Goal: Task Accomplishment & Management: Complete application form

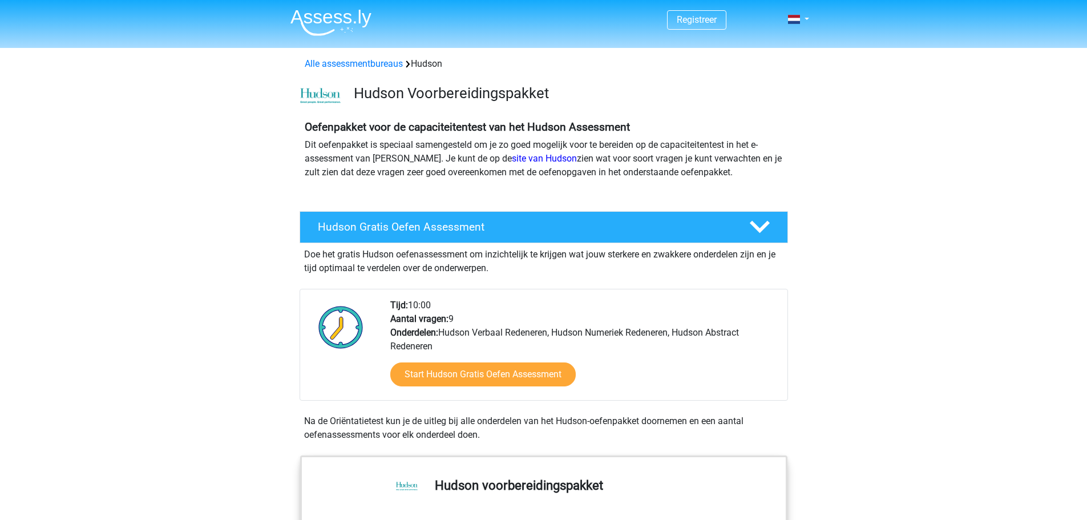
scroll to position [114, 0]
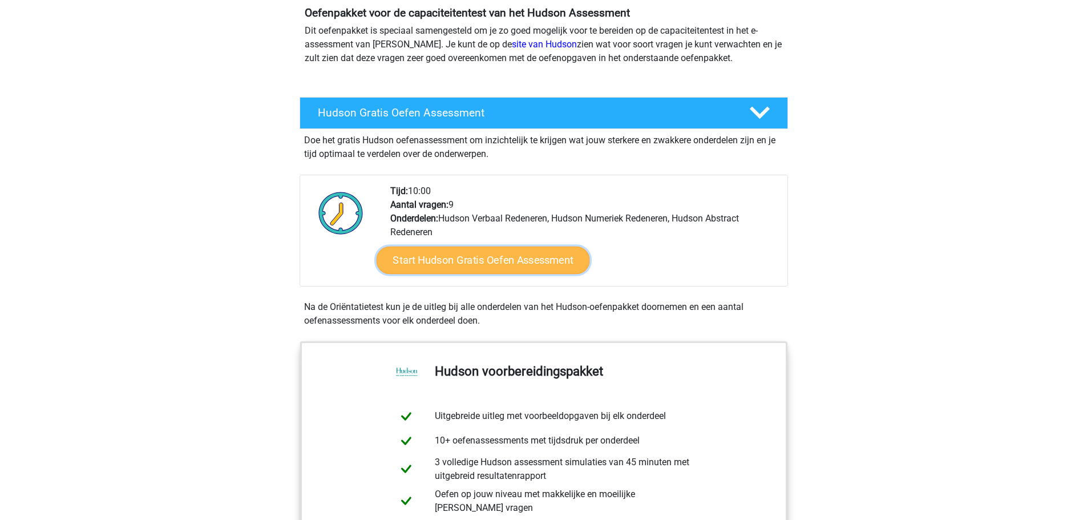
click at [475, 255] on link "Start Hudson Gratis Oefen Assessment" at bounding box center [482, 259] width 213 height 27
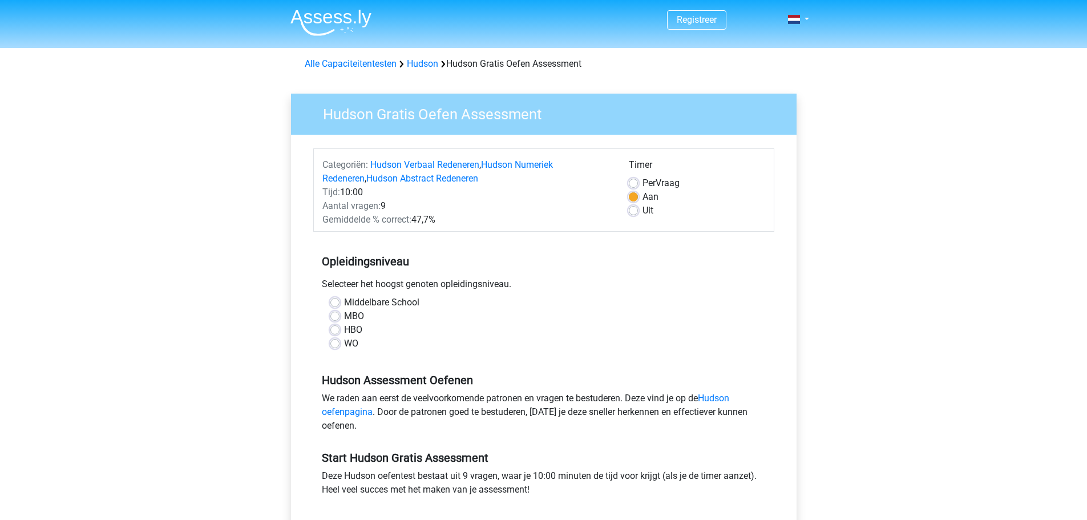
click at [344, 330] on label "HBO" at bounding box center [353, 330] width 18 height 14
click at [333, 330] on input "HBO" at bounding box center [334, 328] width 9 height 11
radio input "true"
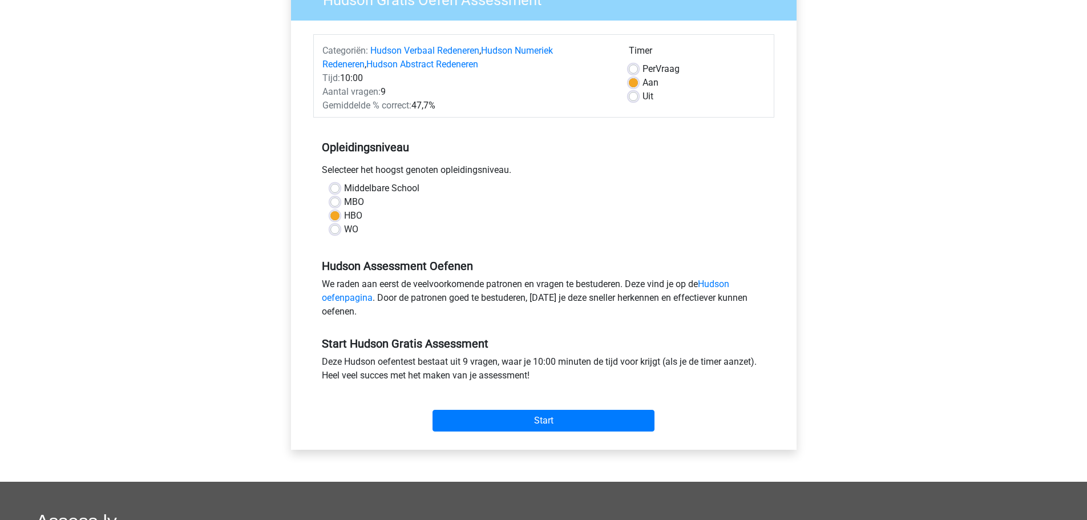
click at [344, 232] on label "WO" at bounding box center [351, 229] width 14 height 14
click at [334, 232] on input "WO" at bounding box center [334, 227] width 9 height 11
radio input "true"
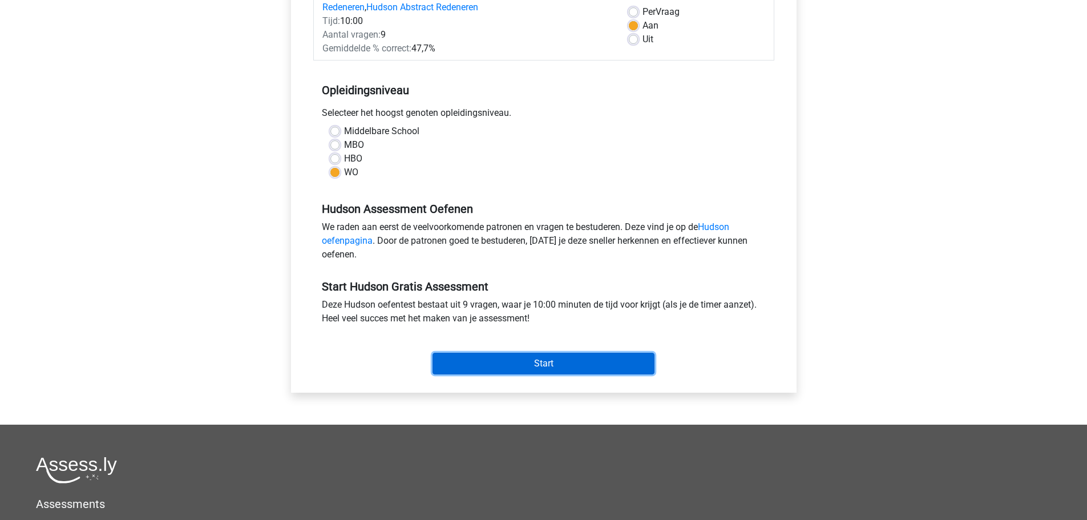
click at [523, 362] on input "Start" at bounding box center [543, 364] width 222 height 22
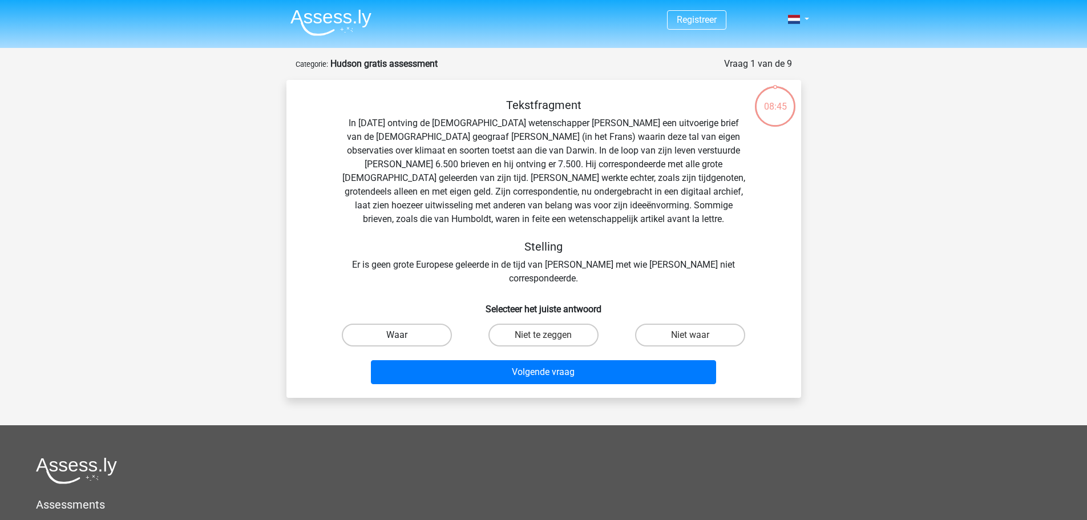
click at [426, 323] on label "Waar" at bounding box center [397, 334] width 110 height 23
click at [404, 335] on input "Waar" at bounding box center [399, 338] width 7 height 7
radio input "true"
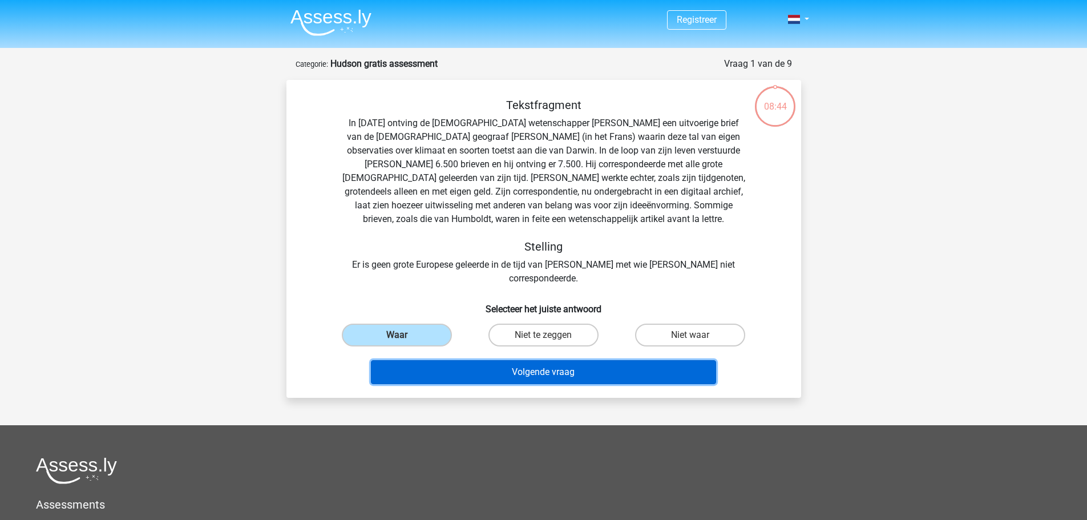
click at [551, 361] on button "Volgende vraag" at bounding box center [543, 372] width 345 height 24
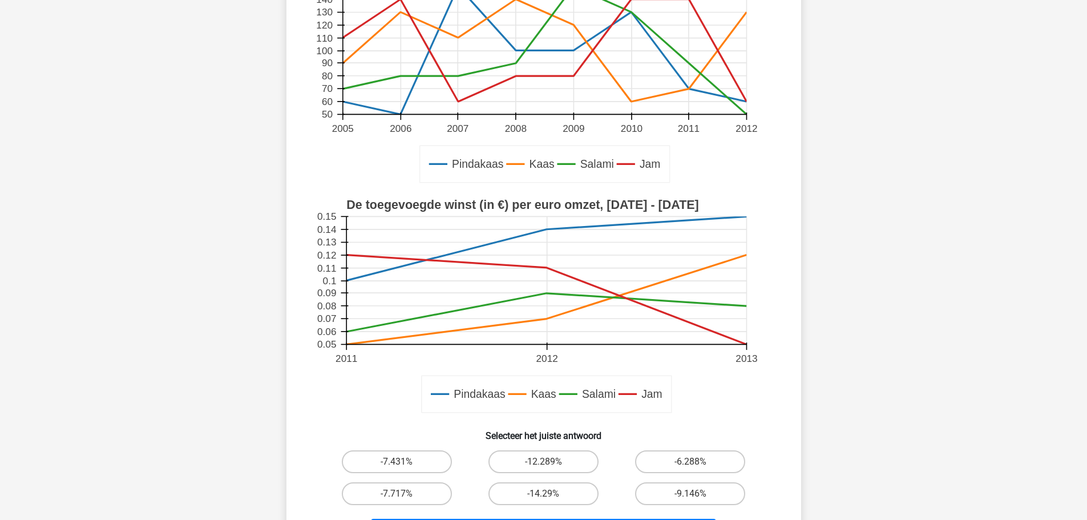
scroll to position [228, 0]
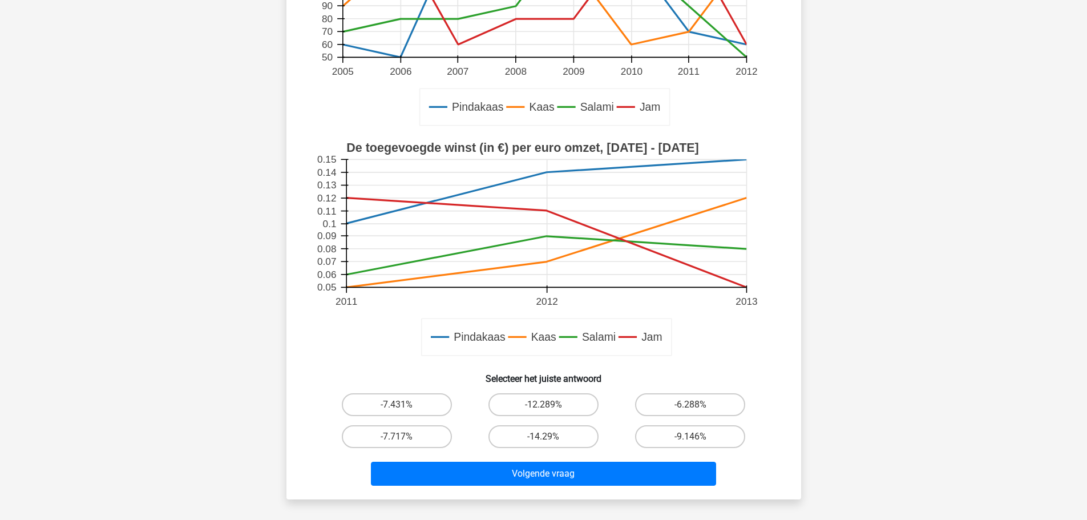
click at [689, 359] on rect at bounding box center [544, 250] width 460 height 230
click at [705, 350] on rect at bounding box center [544, 250] width 460 height 230
click at [548, 442] on input "-14.29%" at bounding box center [546, 439] width 7 height 7
radio input "true"
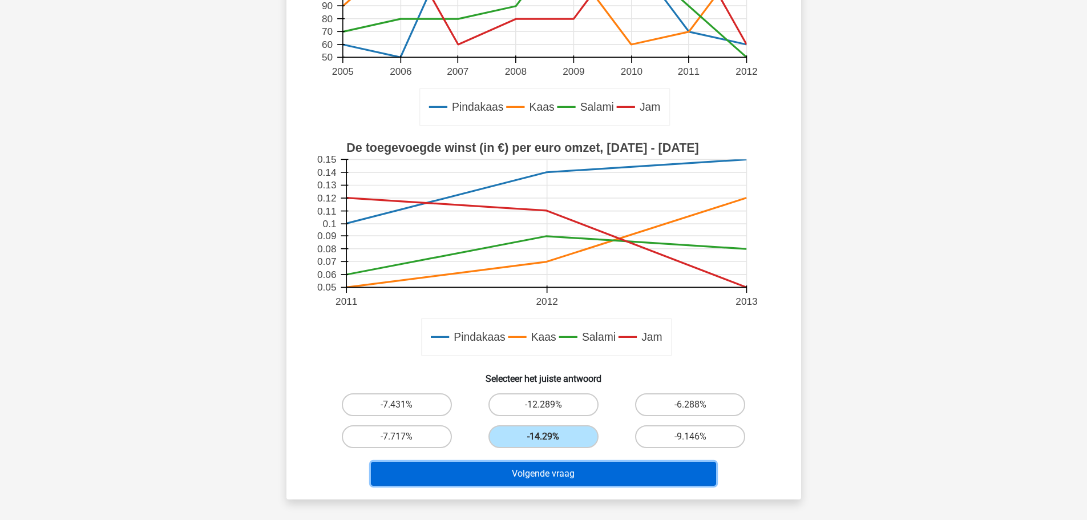
click at [554, 472] on button "Volgende vraag" at bounding box center [543, 474] width 345 height 24
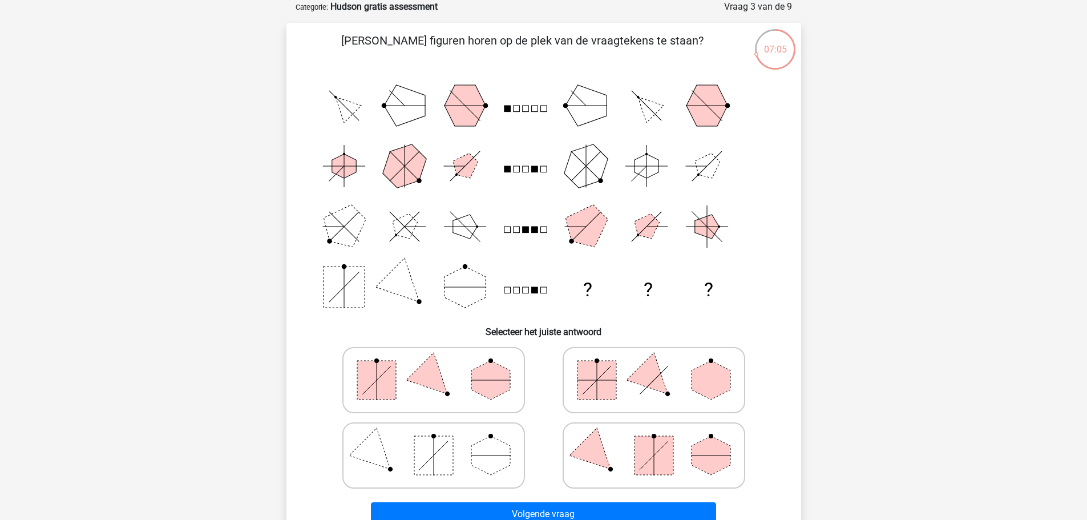
scroll to position [114, 0]
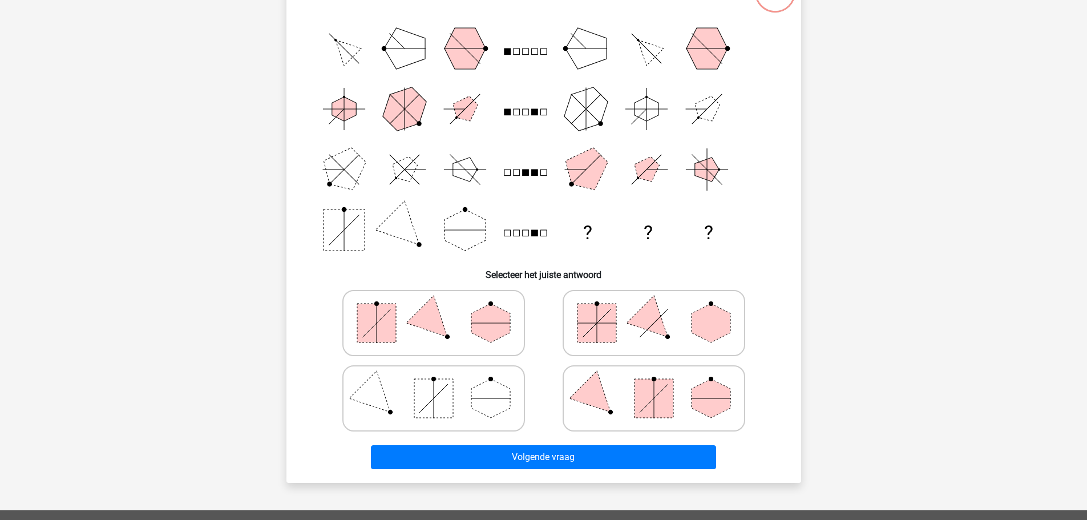
click at [439, 319] on polygon at bounding box center [433, 322] width 55 height 55
click at [439, 309] on input "radio" at bounding box center [437, 304] width 7 height 7
radio input "true"
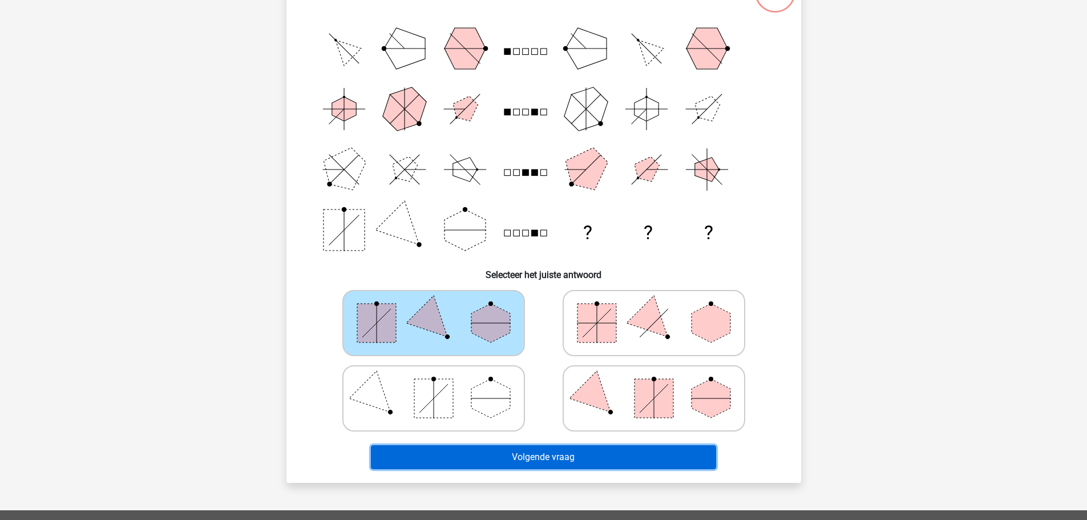
click at [555, 451] on button "Volgende vraag" at bounding box center [543, 457] width 345 height 24
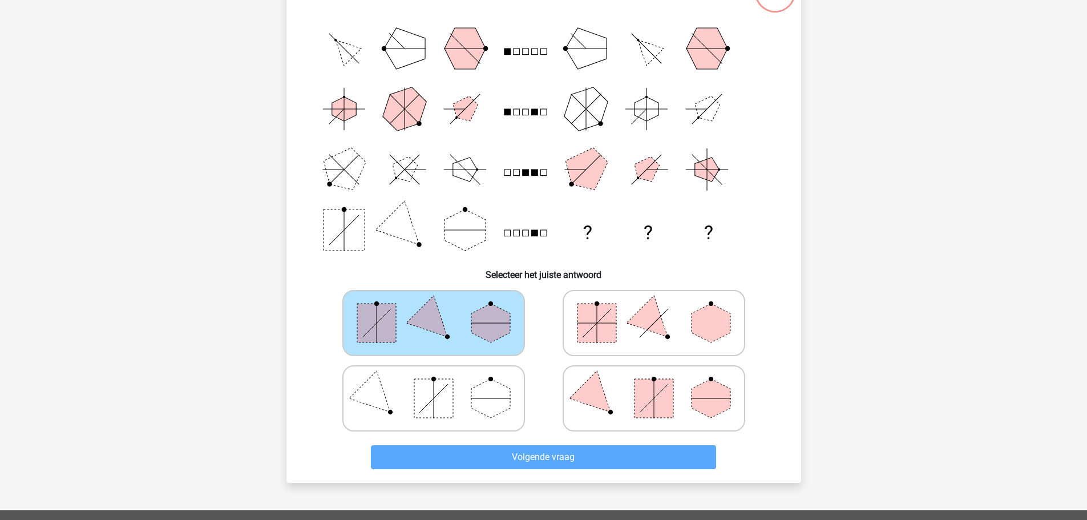
scroll to position [57, 0]
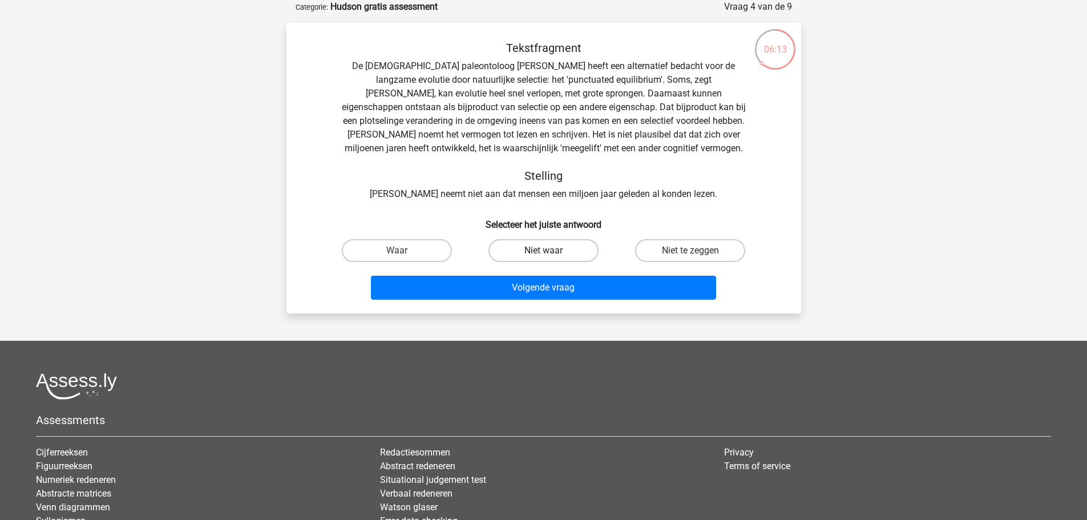
click at [556, 252] on label "Niet waar" at bounding box center [543, 250] width 110 height 23
click at [551, 252] on input "Niet waar" at bounding box center [546, 253] width 7 height 7
radio input "true"
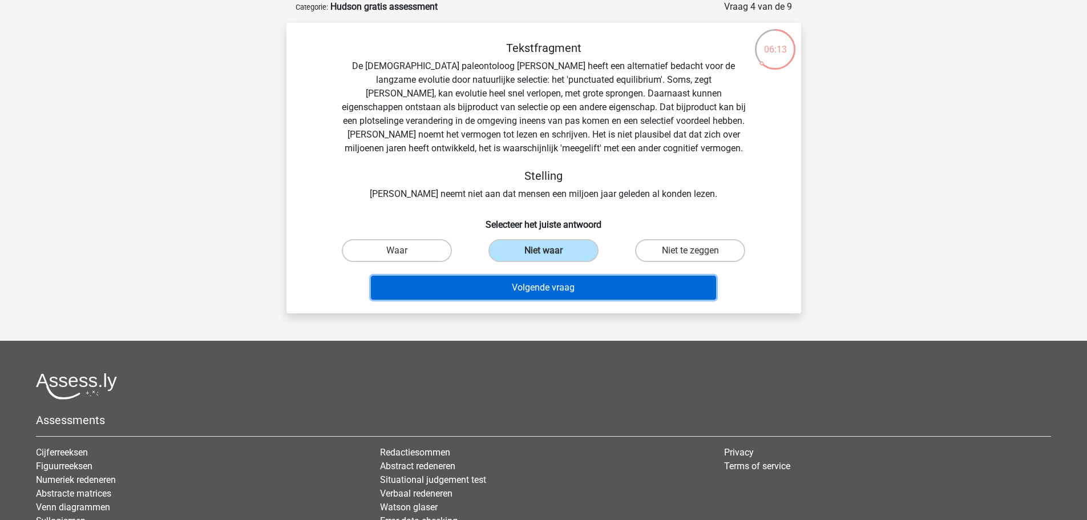
click at [560, 293] on button "Volgende vraag" at bounding box center [543, 288] width 345 height 24
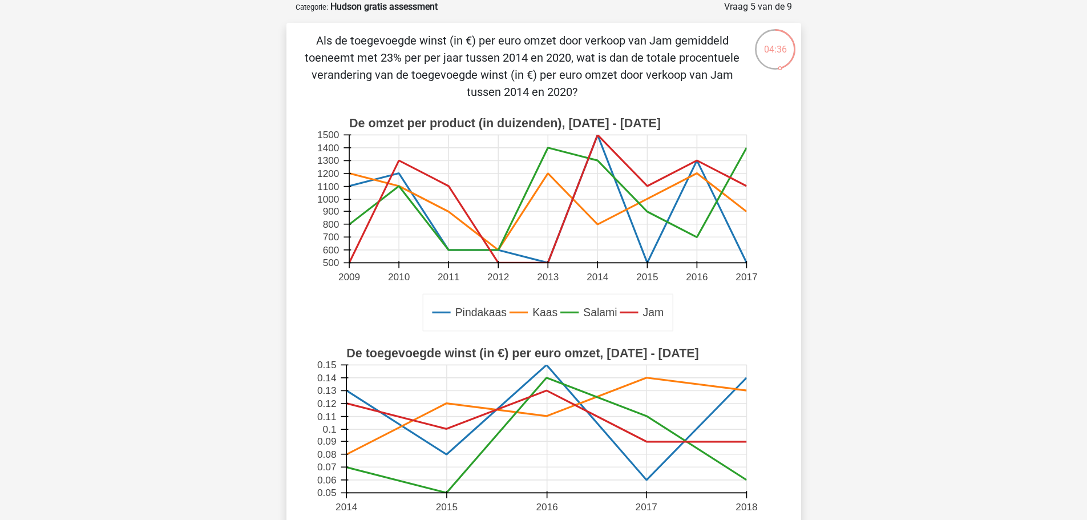
scroll to position [285, 0]
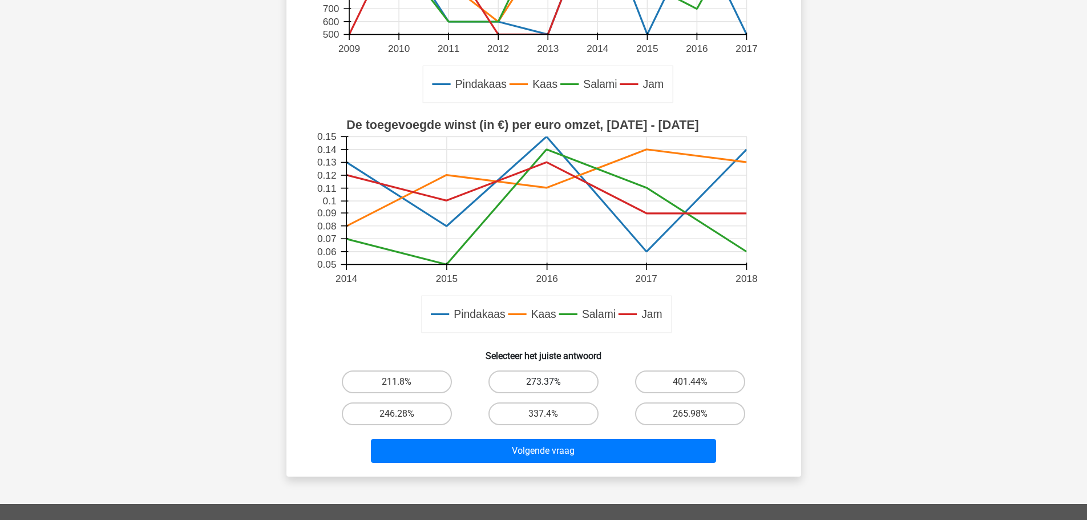
click at [549, 379] on label "273.37%" at bounding box center [543, 381] width 110 height 23
click at [549, 382] on input "273.37%" at bounding box center [546, 385] width 7 height 7
radio input "true"
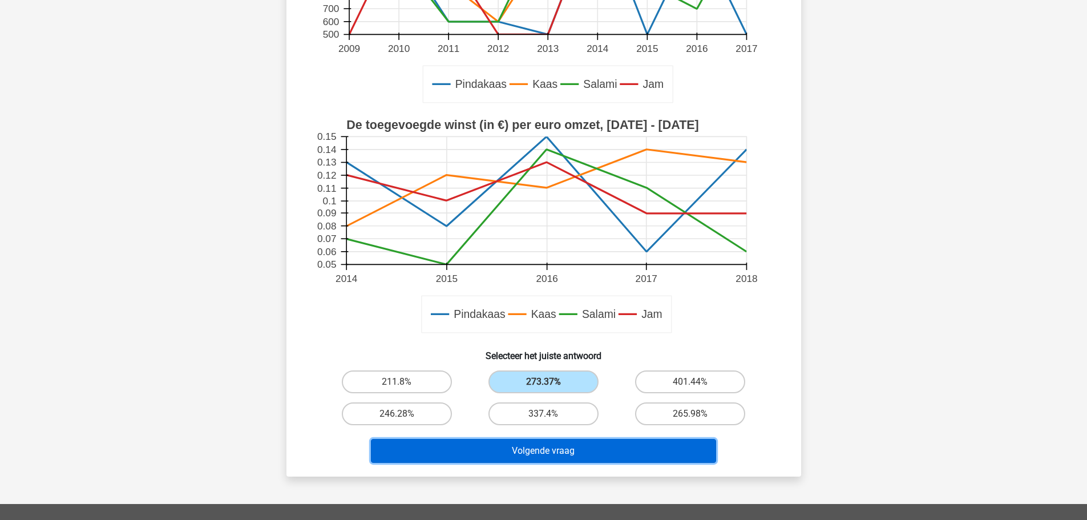
click at [588, 459] on button "Volgende vraag" at bounding box center [543, 451] width 345 height 24
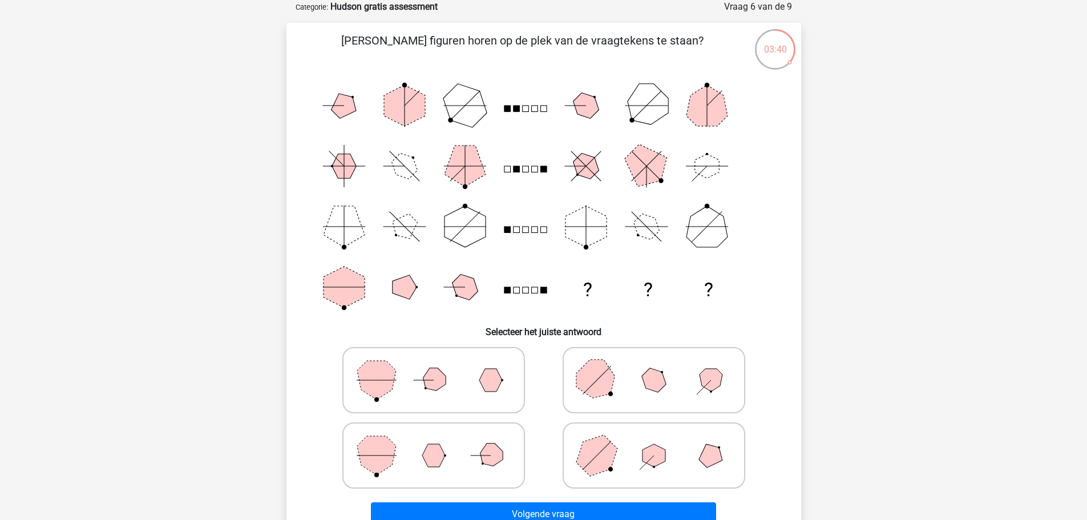
scroll to position [114, 0]
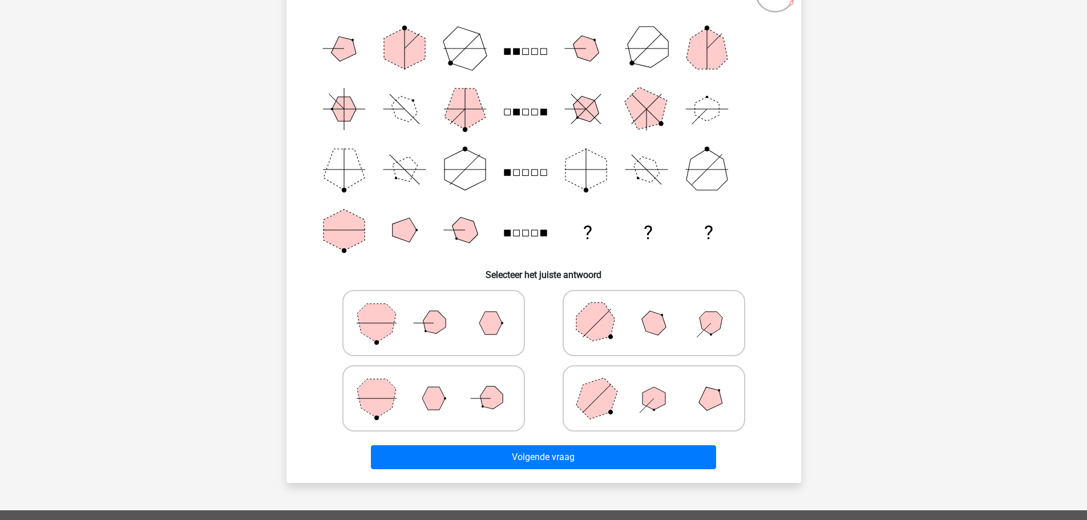
click at [611, 330] on polygon at bounding box center [596, 322] width 55 height 55
click at [654, 309] on input "radio" at bounding box center [657, 304] width 7 height 7
radio input "true"
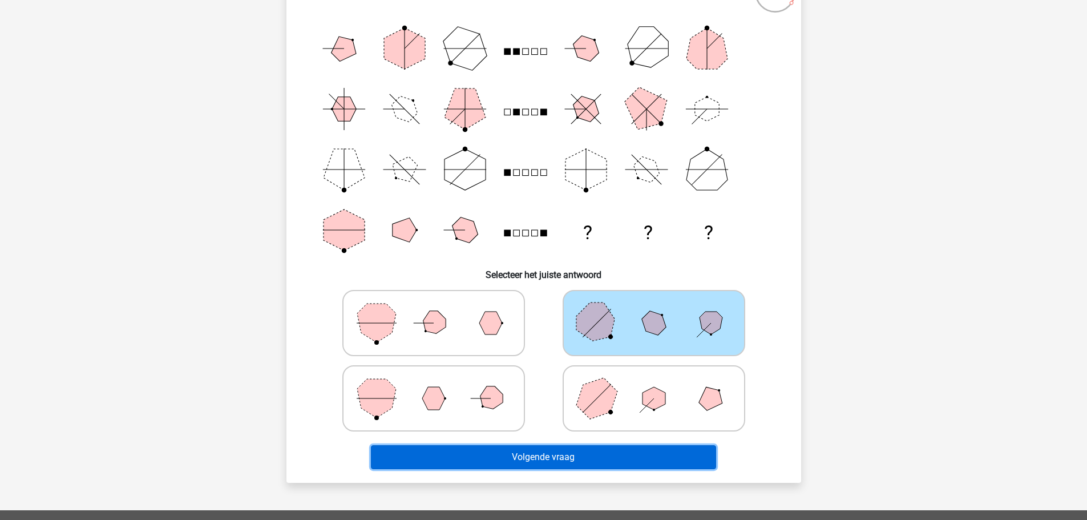
click at [573, 456] on button "Volgende vraag" at bounding box center [543, 457] width 345 height 24
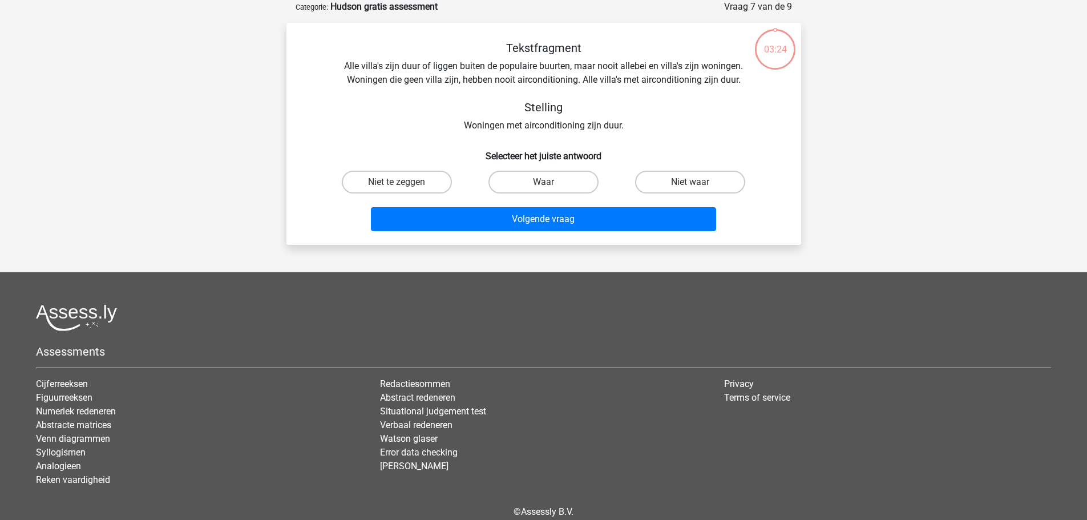
scroll to position [0, 0]
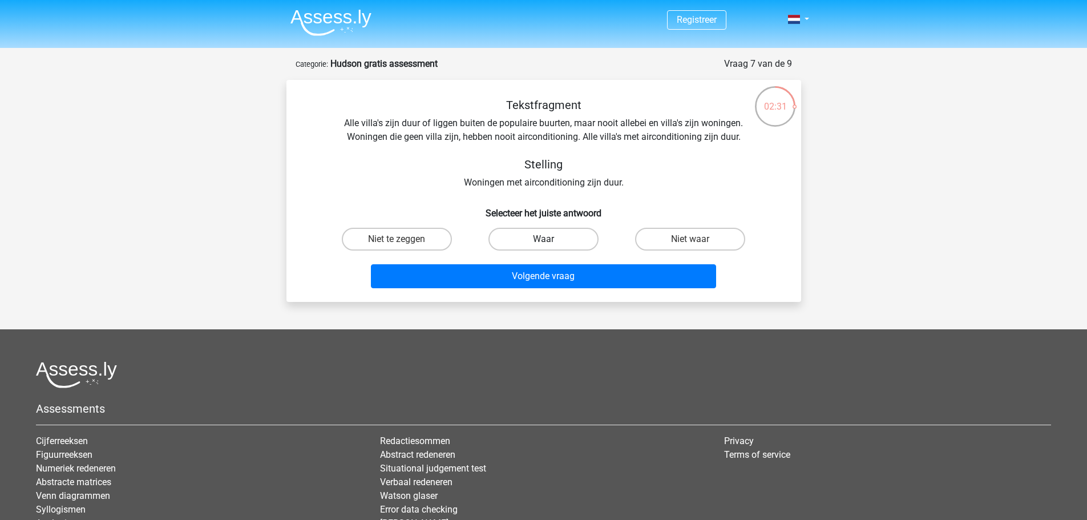
click at [555, 236] on label "Waar" at bounding box center [543, 239] width 110 height 23
click at [551, 239] on input "Waar" at bounding box center [546, 242] width 7 height 7
radio input "true"
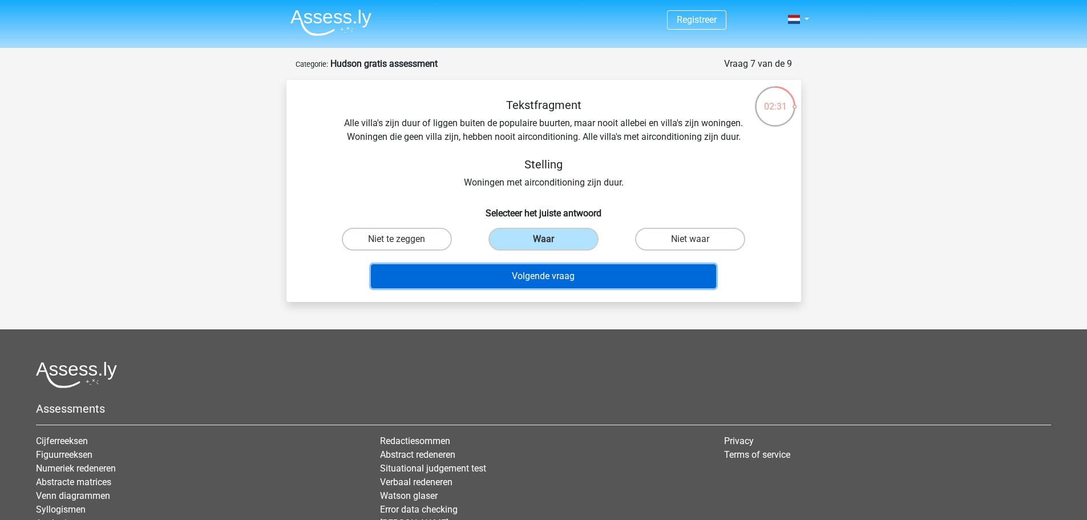
click at [568, 279] on button "Volgende vraag" at bounding box center [543, 276] width 345 height 24
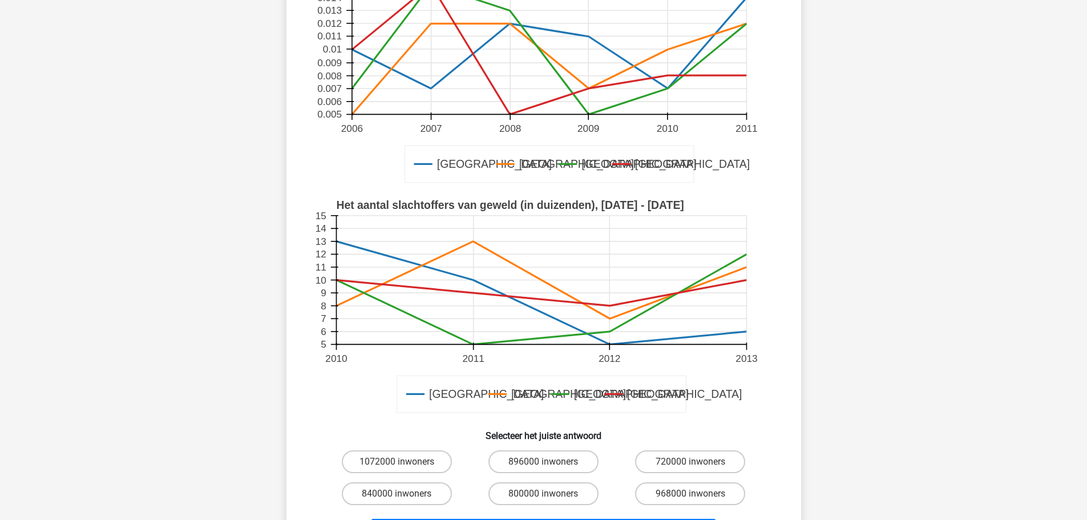
scroll to position [285, 0]
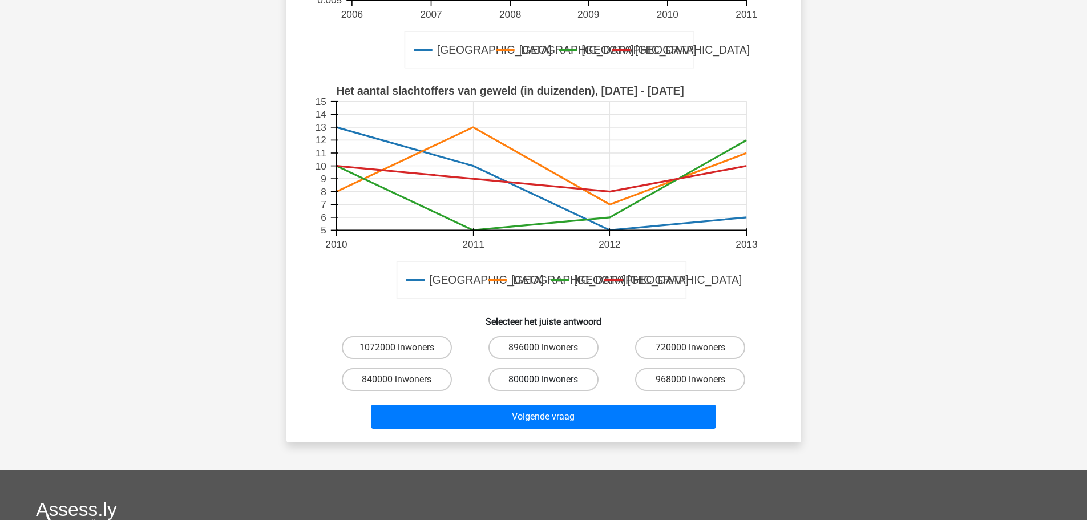
click at [564, 379] on label "800000 inwoners" at bounding box center [543, 379] width 110 height 23
click at [551, 379] on input "800000 inwoners" at bounding box center [546, 382] width 7 height 7
radio input "true"
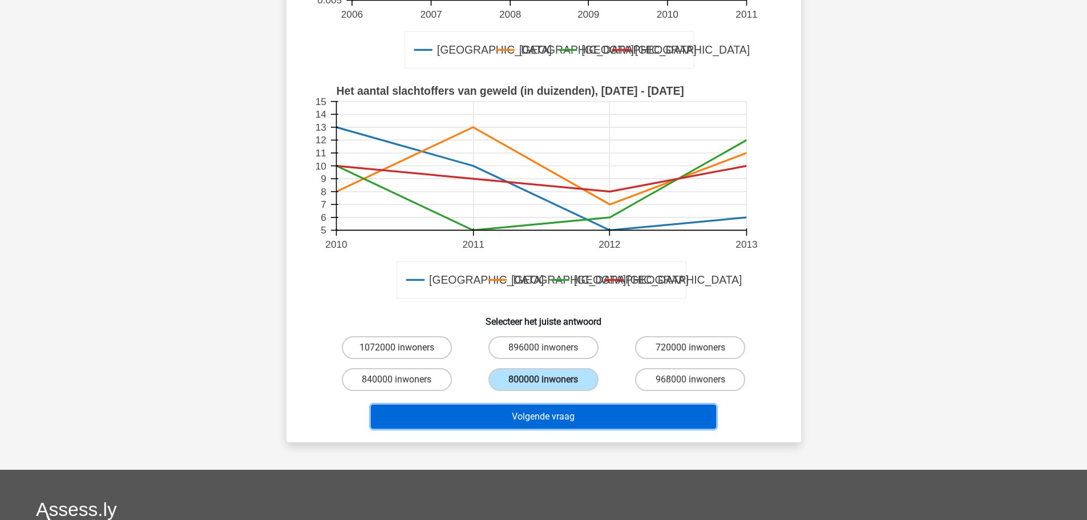
click at [576, 416] on button "Volgende vraag" at bounding box center [543, 416] width 345 height 24
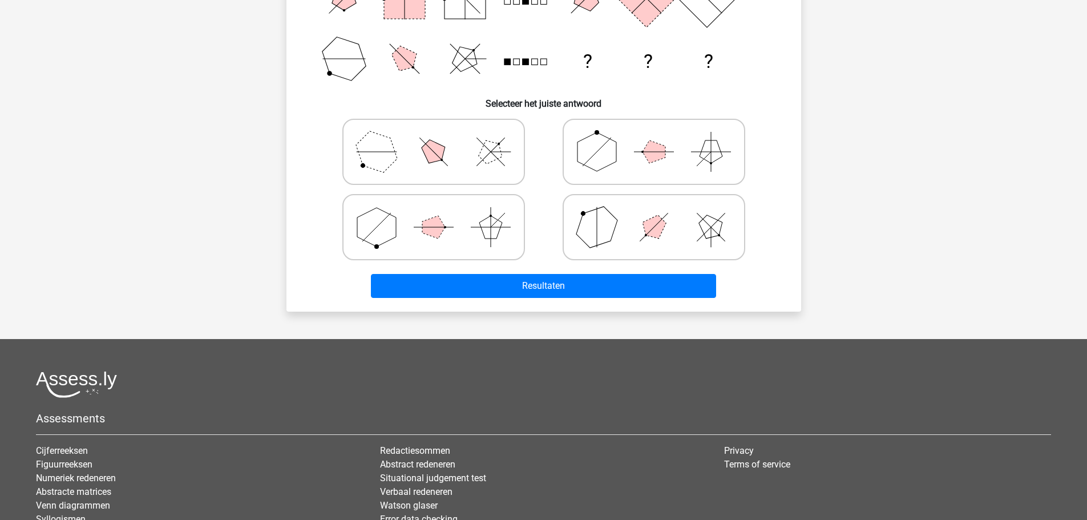
scroll to position [57, 0]
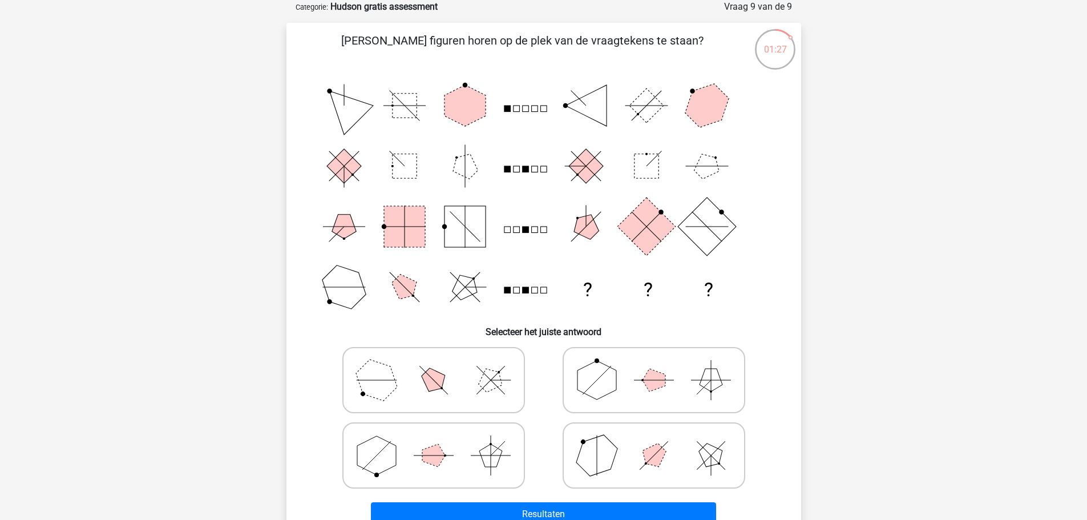
click at [477, 452] on icon at bounding box center [433, 455] width 171 height 57
click at [441, 441] on input "radio" at bounding box center [437, 437] width 7 height 7
radio input "true"
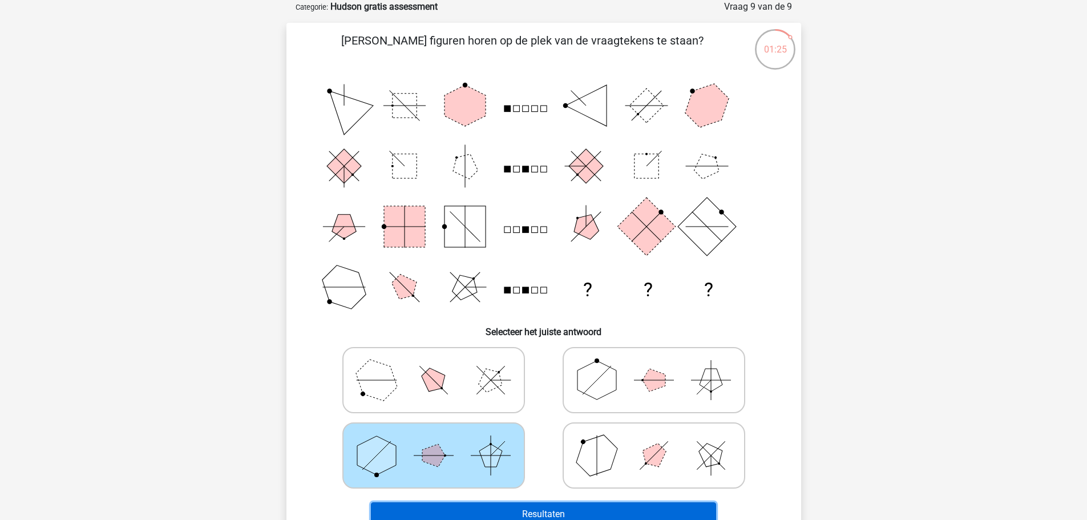
click at [545, 509] on button "Resultaten" at bounding box center [543, 514] width 345 height 24
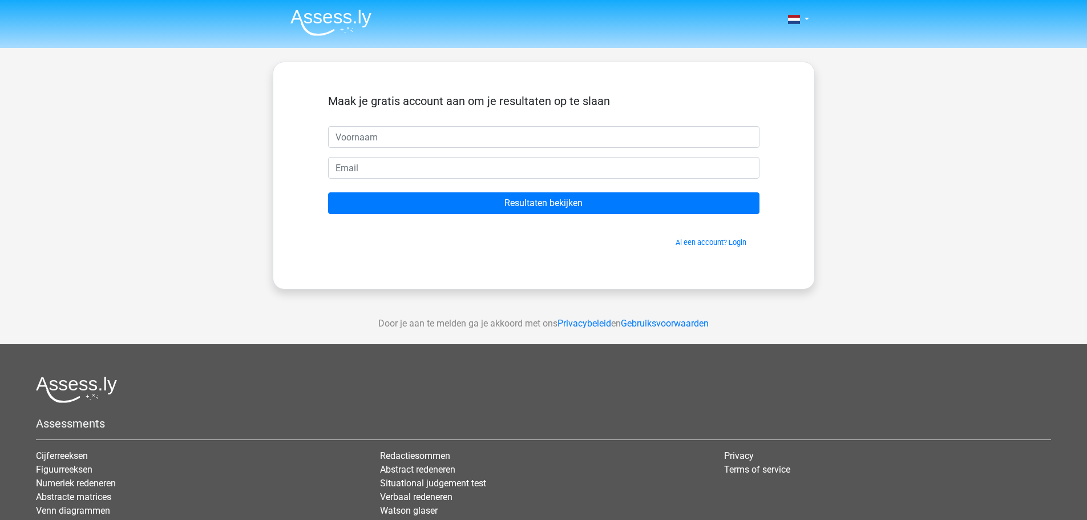
click at [391, 137] on input "text" at bounding box center [543, 137] width 431 height 22
type input "Jurgen"
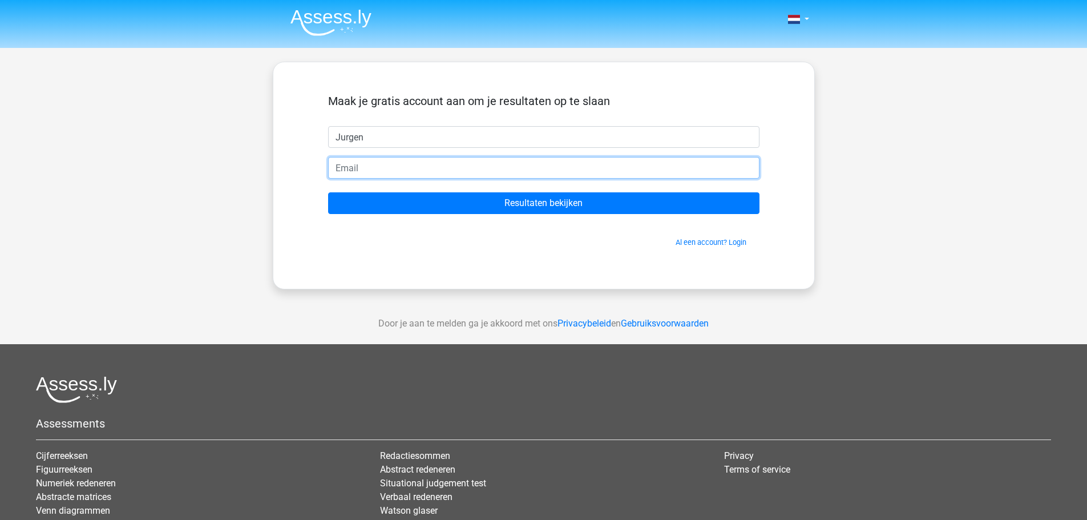
click at [394, 177] on input "email" at bounding box center [543, 168] width 431 height 22
type input "jurgen.ooms@telenet.be"
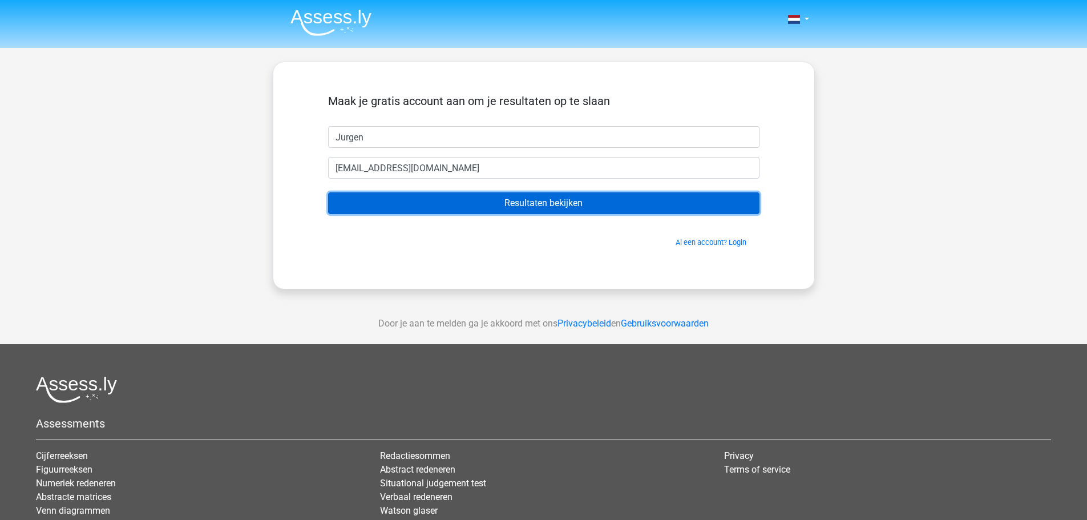
click at [475, 203] on input "Resultaten bekijken" at bounding box center [543, 203] width 431 height 22
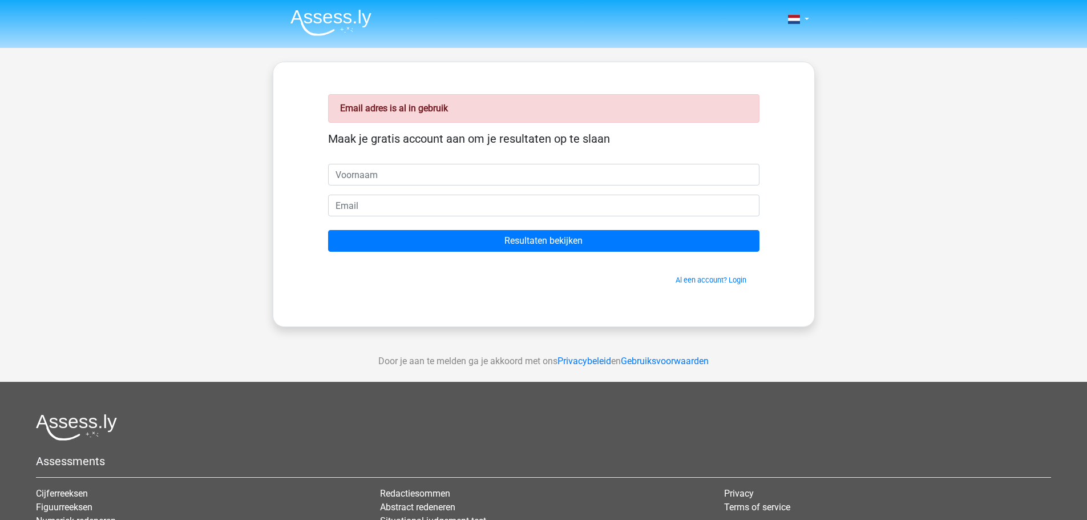
click at [383, 179] on input "text" at bounding box center [543, 175] width 431 height 22
type input "Jurgen"
click at [391, 200] on input "email" at bounding box center [543, 206] width 431 height 22
type input "jurgen.ooms@hulshout.be"
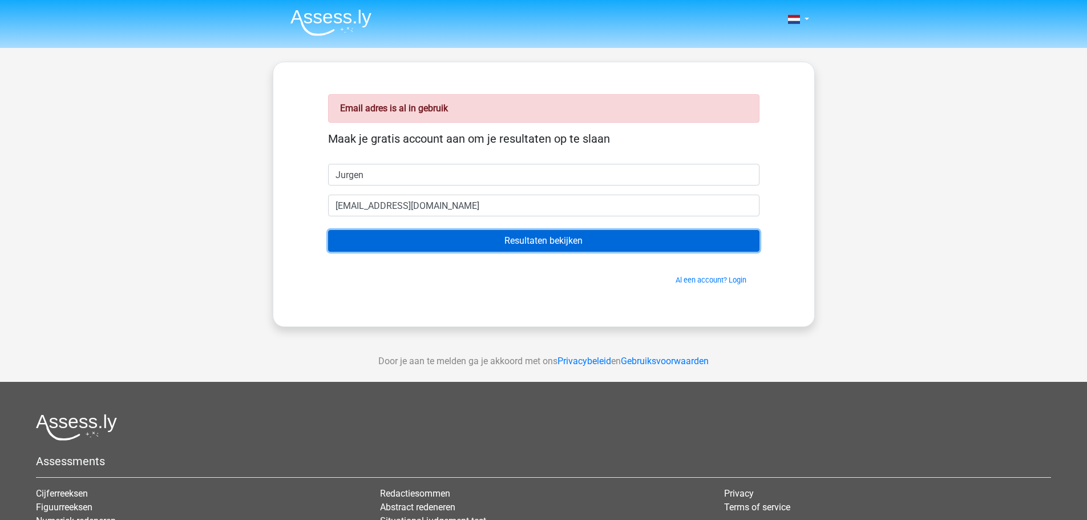
click at [538, 245] on input "Resultaten bekijken" at bounding box center [543, 241] width 431 height 22
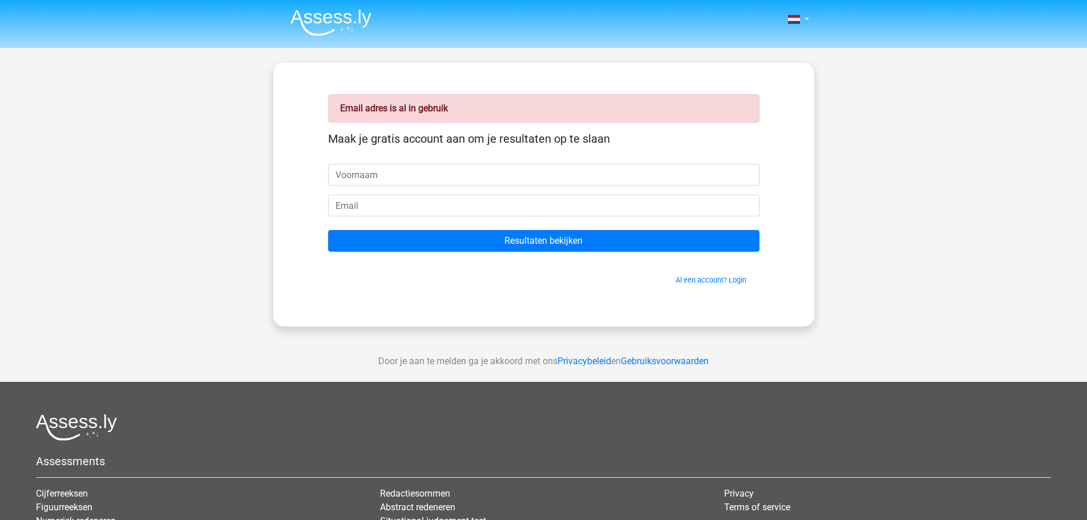
click at [397, 170] on input "text" at bounding box center [543, 175] width 431 height 22
click at [377, 177] on input "text" at bounding box center [543, 175] width 431 height 22
type input "ooms"
click at [704, 284] on link "Al een account? Login" at bounding box center [710, 280] width 71 height 9
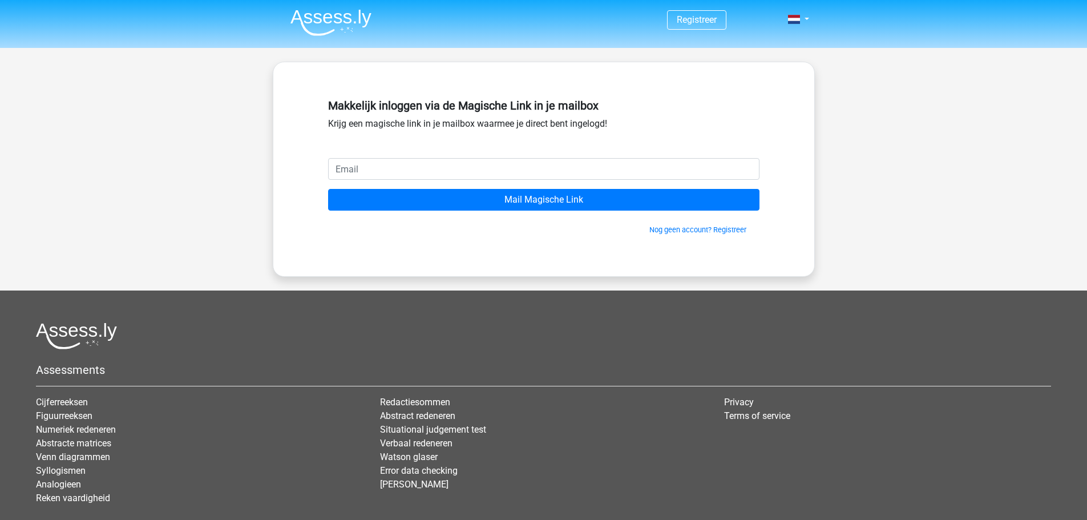
click at [374, 167] on input "email" at bounding box center [543, 169] width 431 height 22
type input "[EMAIL_ADDRESS][DOMAIN_NAME]"
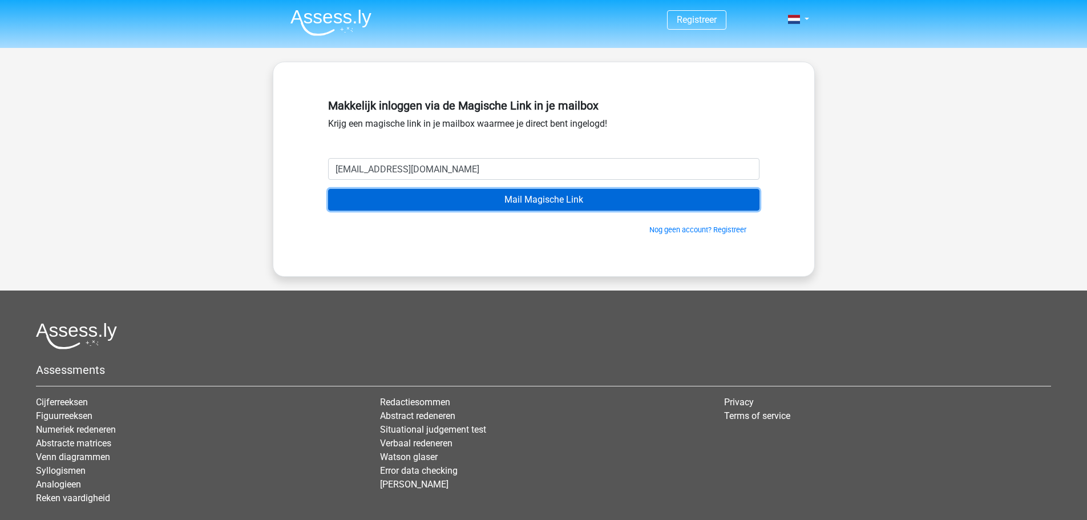
click at [459, 200] on input "Mail Magische Link" at bounding box center [543, 200] width 431 height 22
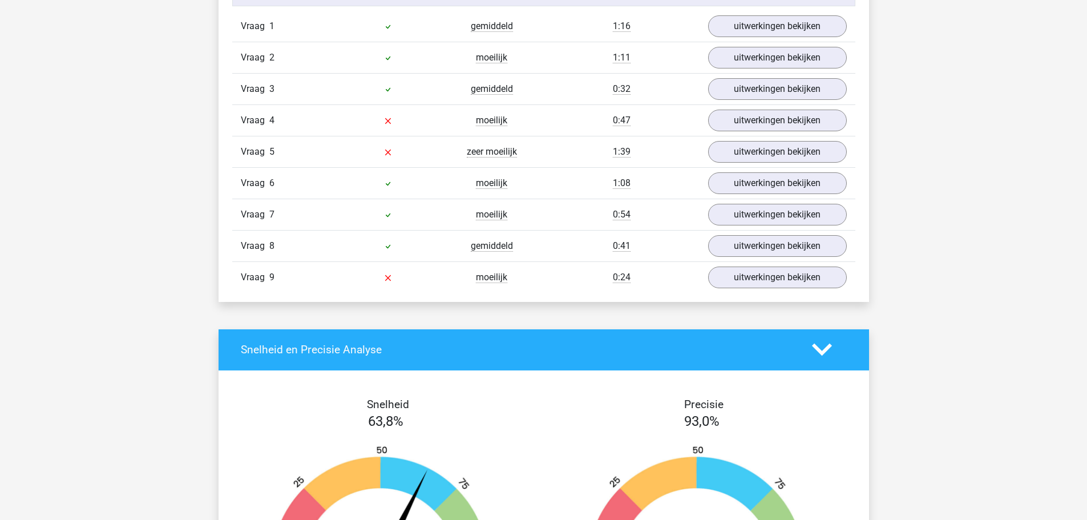
scroll to position [1141, 0]
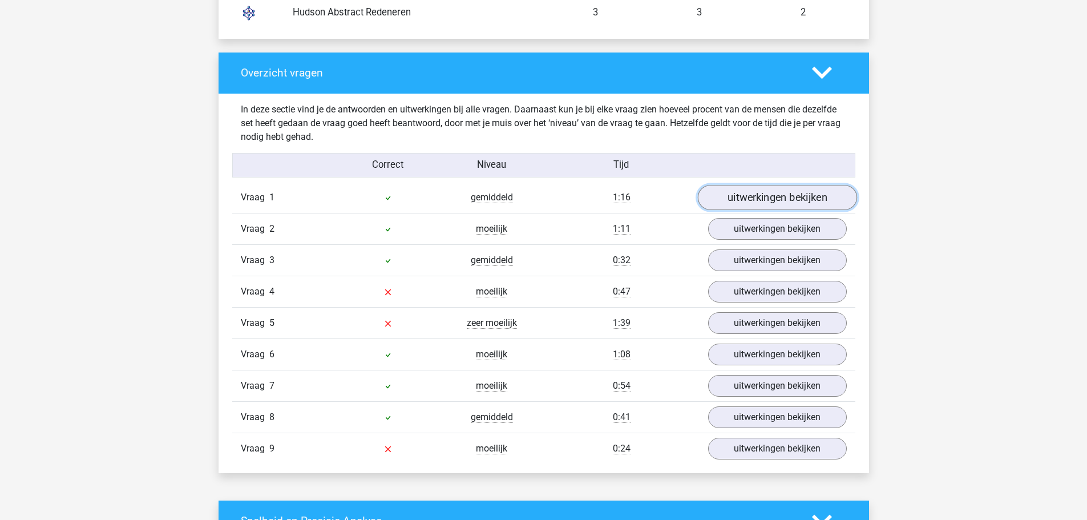
click at [754, 200] on link "uitwerkingen bekijken" at bounding box center [776, 197] width 159 height 25
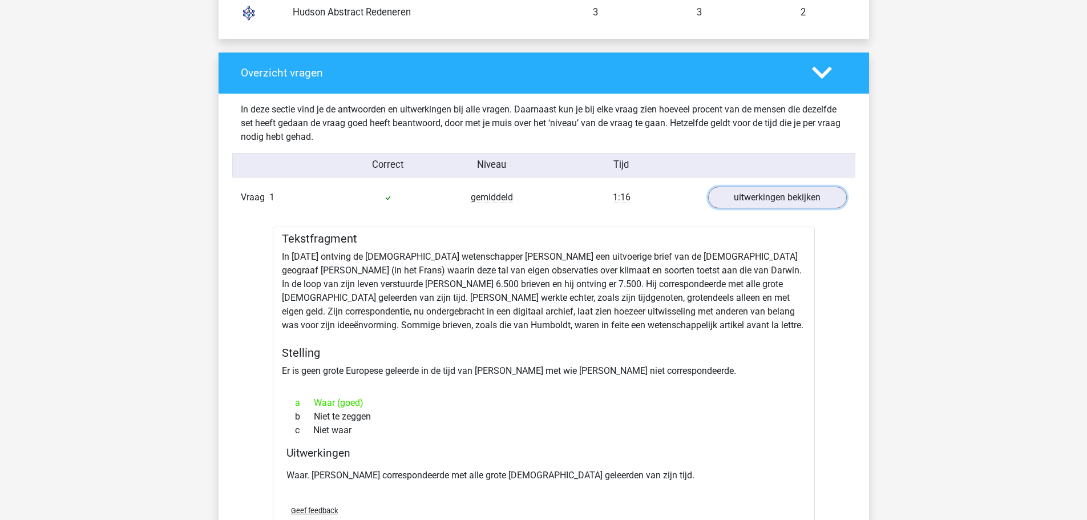
scroll to position [1312, 0]
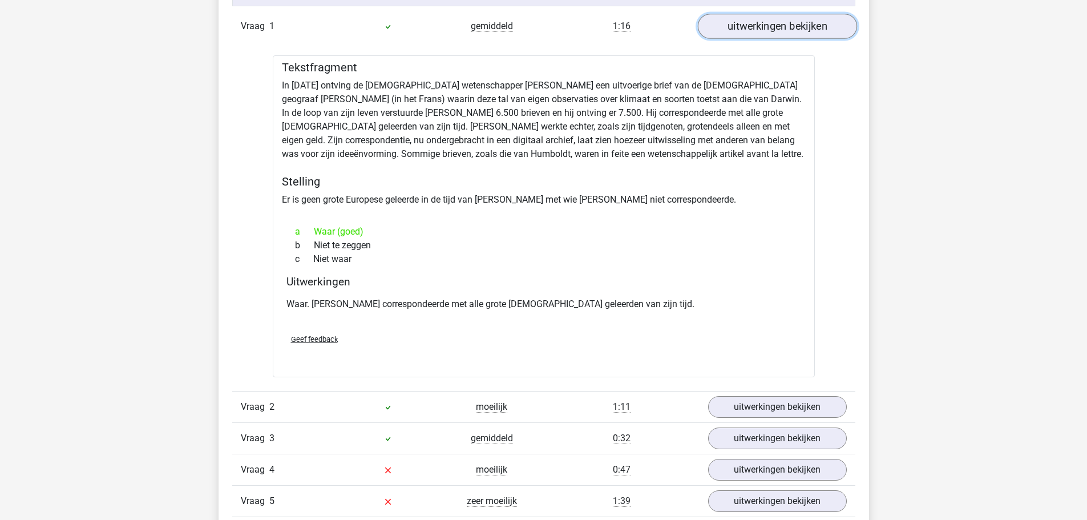
click at [760, 33] on link "uitwerkingen bekijken" at bounding box center [776, 26] width 159 height 25
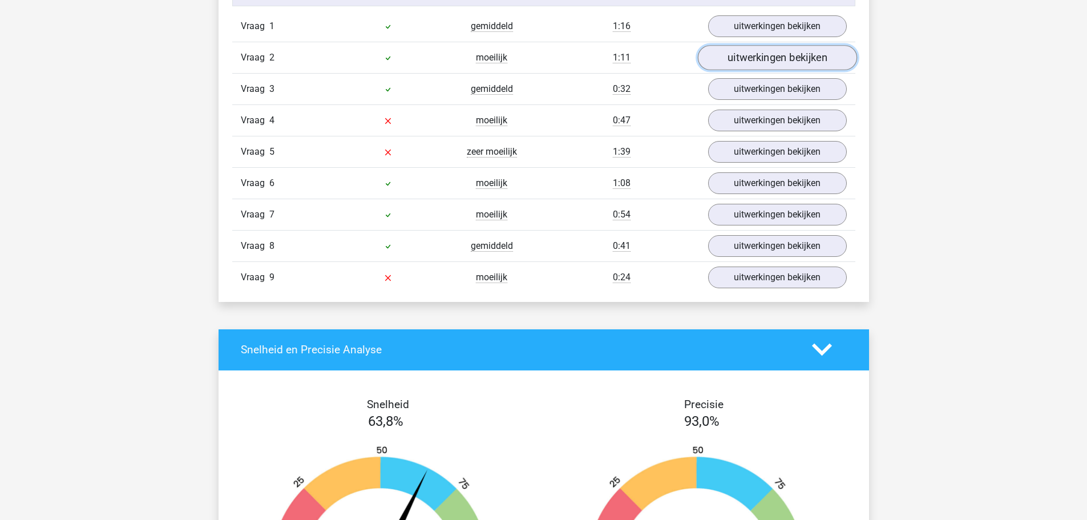
click at [763, 63] on link "uitwerkingen bekijken" at bounding box center [776, 57] width 159 height 25
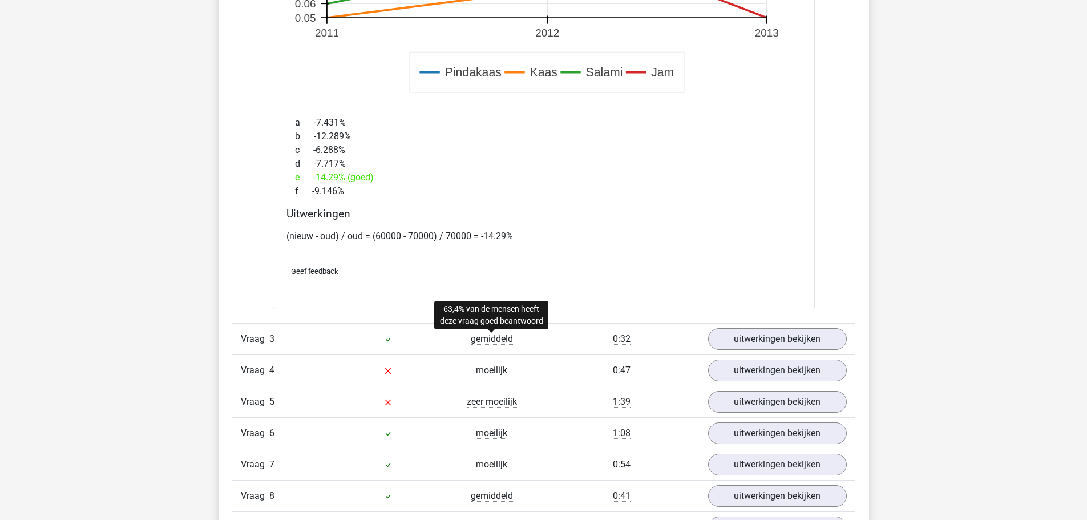
scroll to position [1997, 0]
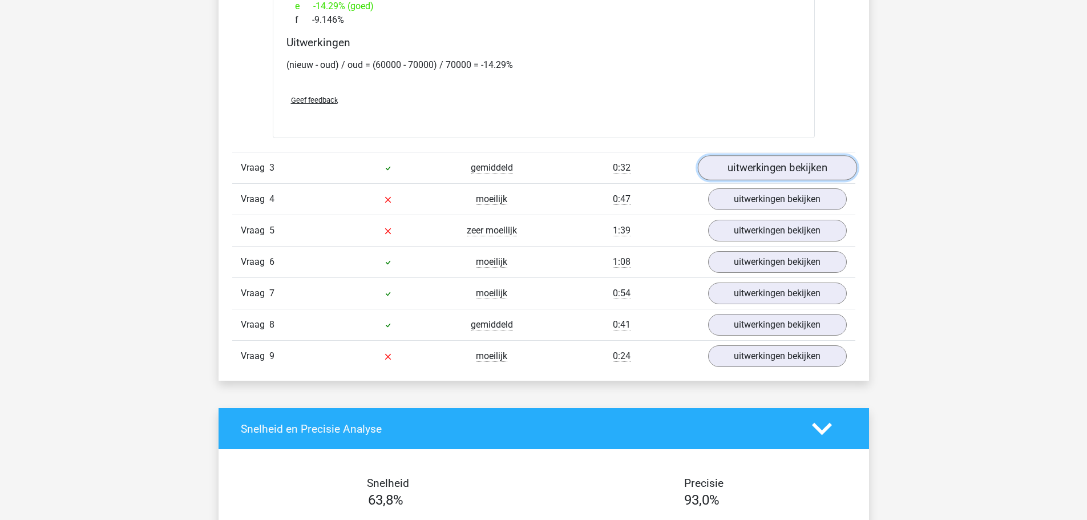
click at [768, 169] on link "uitwerkingen bekijken" at bounding box center [776, 167] width 159 height 25
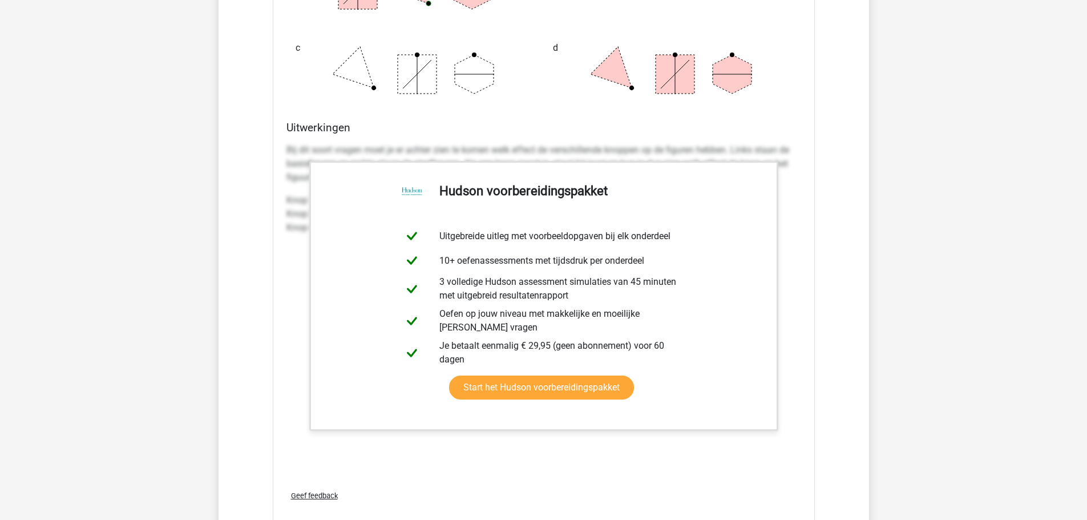
scroll to position [2852, 0]
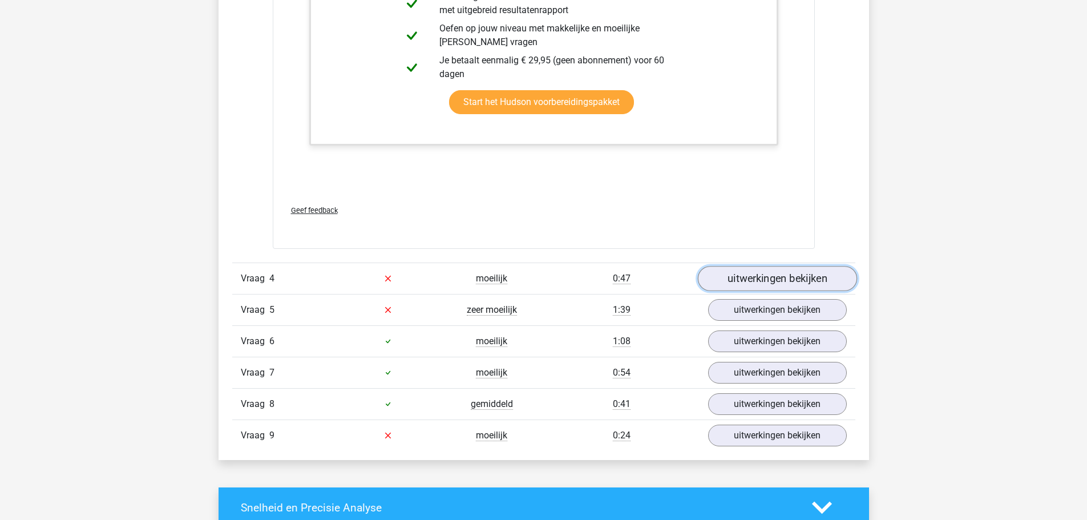
click at [776, 281] on link "uitwerkingen bekijken" at bounding box center [776, 278] width 159 height 25
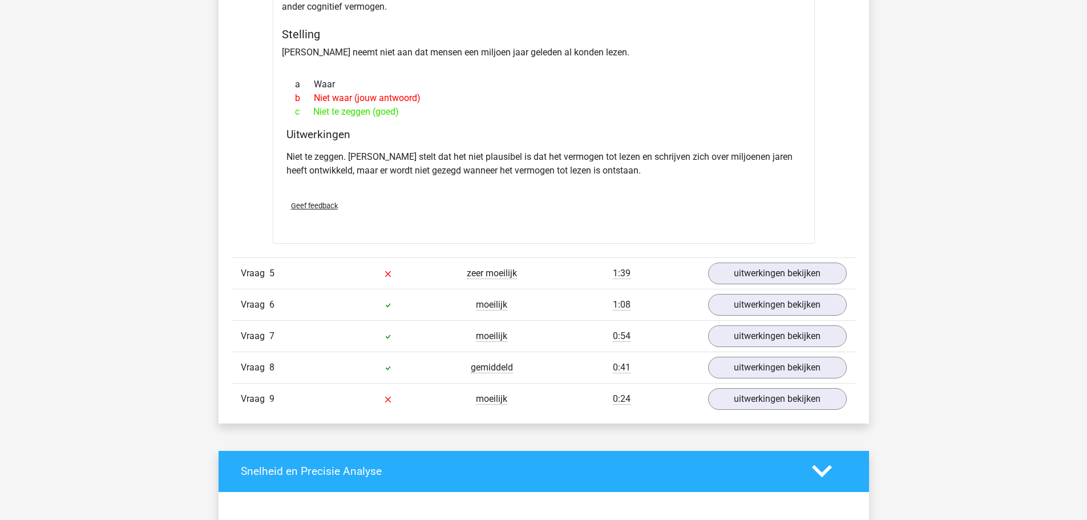
scroll to position [3309, 0]
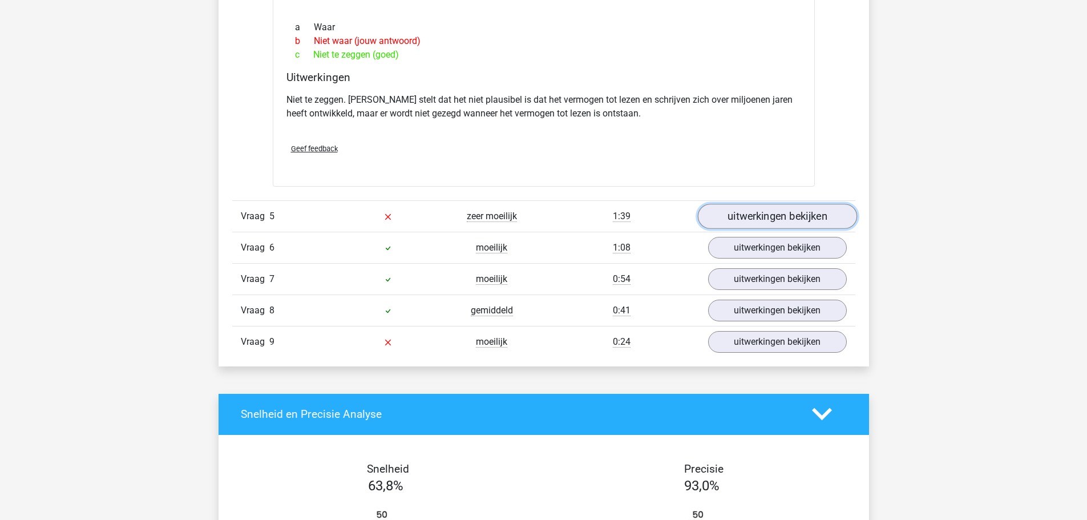
click at [731, 221] on link "uitwerkingen bekijken" at bounding box center [776, 216] width 159 height 25
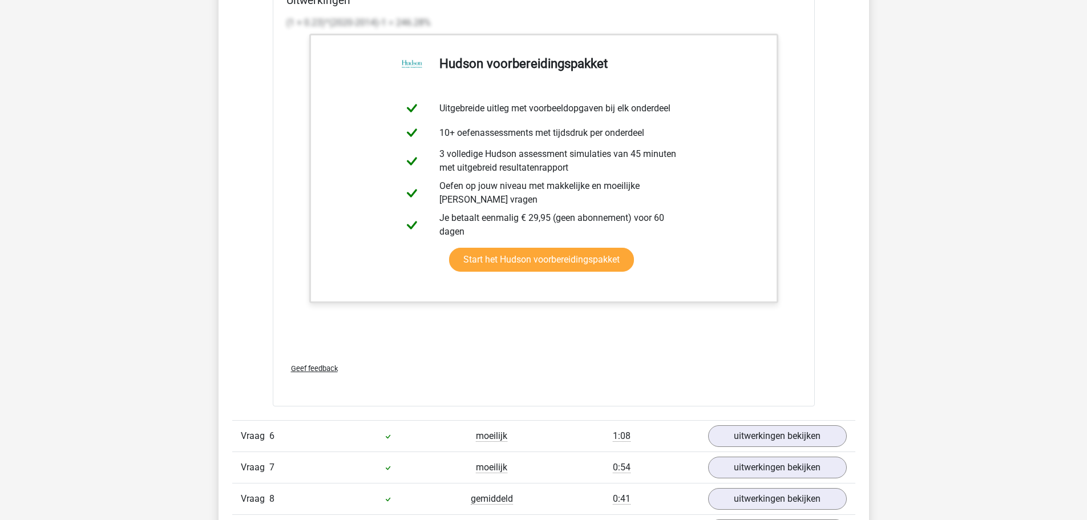
scroll to position [4393, 0]
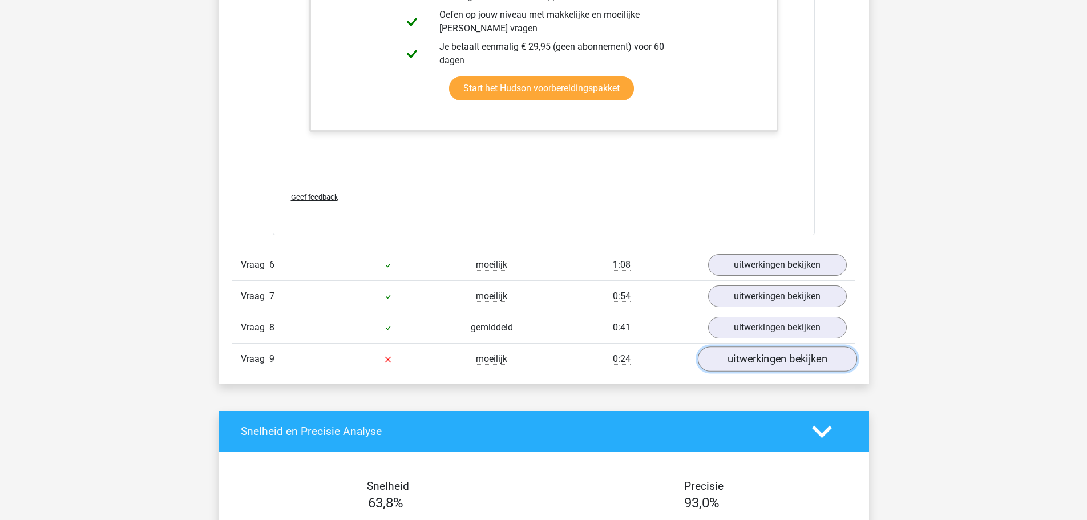
click at [735, 359] on link "uitwerkingen bekijken" at bounding box center [776, 358] width 159 height 25
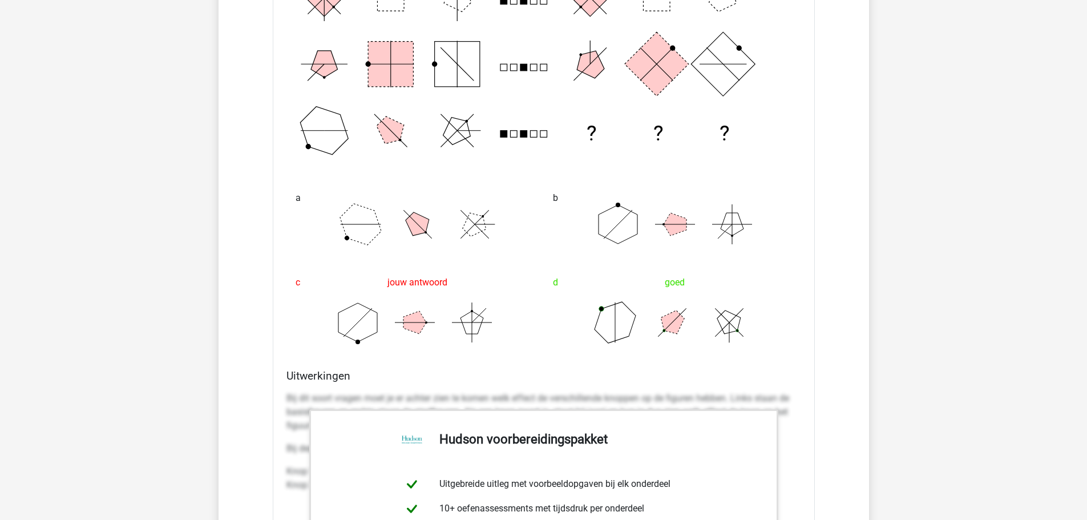
scroll to position [4849, 0]
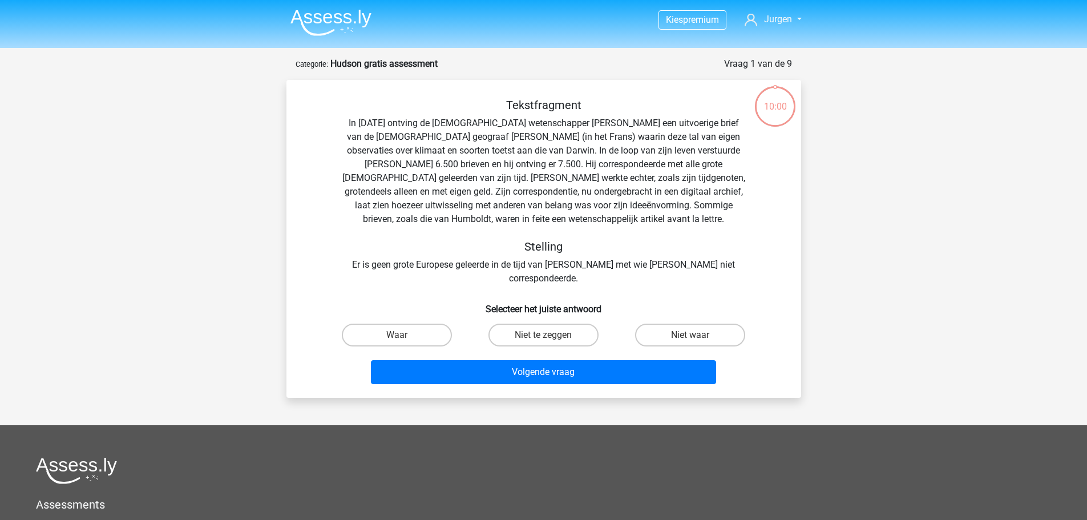
scroll to position [57, 0]
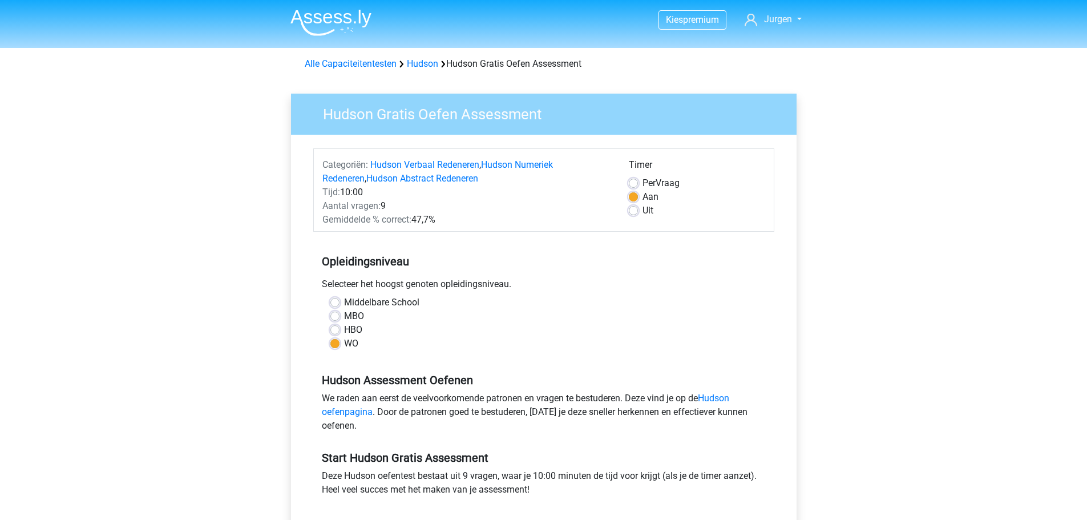
scroll to position [171, 0]
